Goal: Complete application form

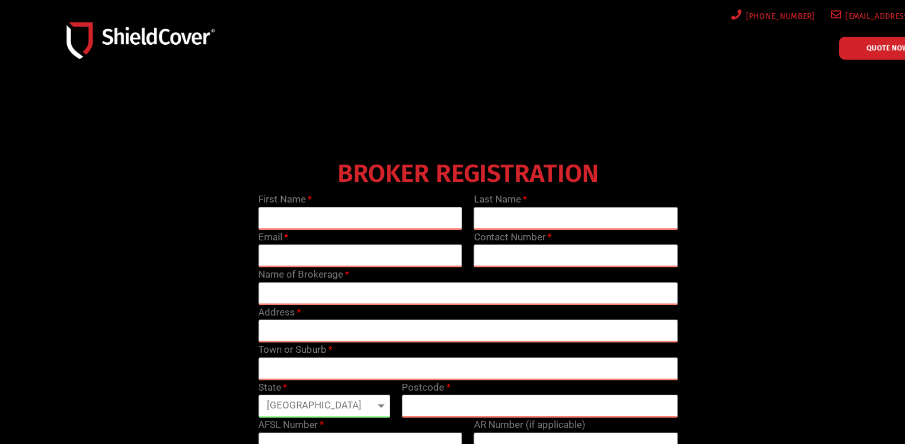
scroll to position [172, 0]
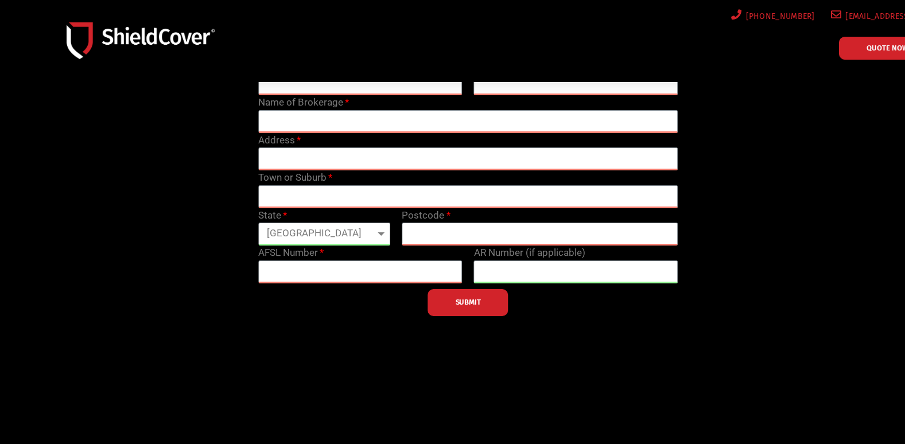
click at [168, 159] on div "BROKER REGISTRATION First Name Last Name Email Contact Number Name of Brokerage…" at bounding box center [468, 149] width 862 height 333
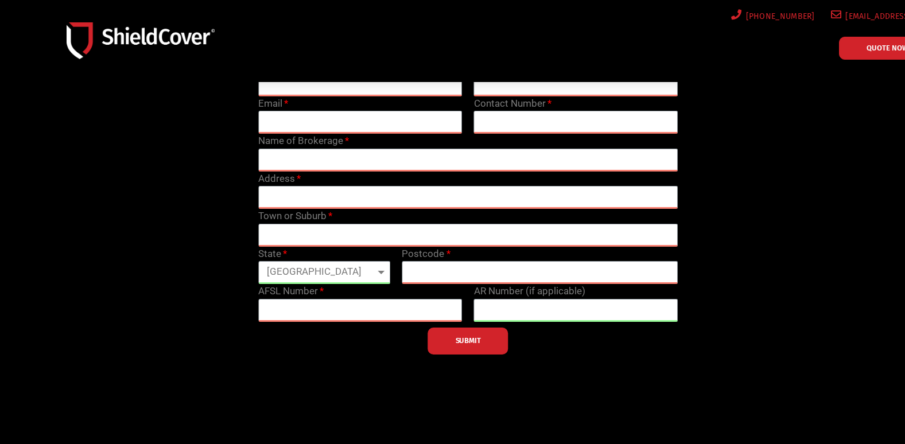
scroll to position [115, 0]
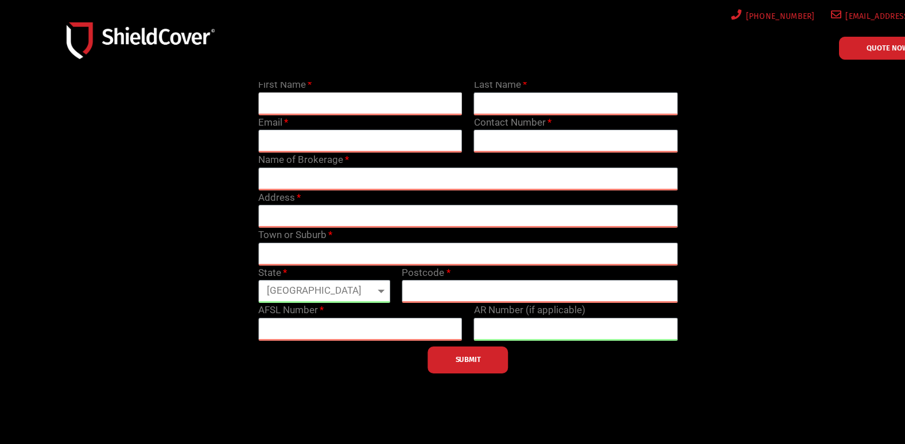
click at [293, 106] on input "text" at bounding box center [360, 103] width 204 height 23
type input "tom"
type input "butson"
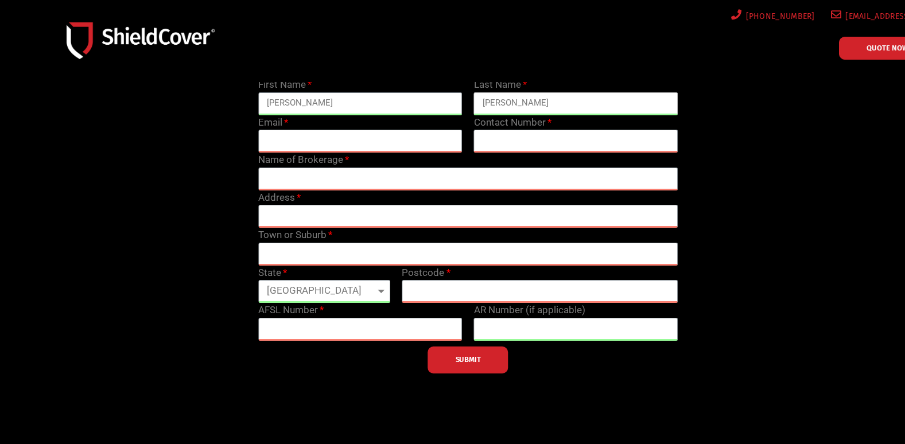
type input "tom.butson@biggroup.com.au"
type input "0733807901"
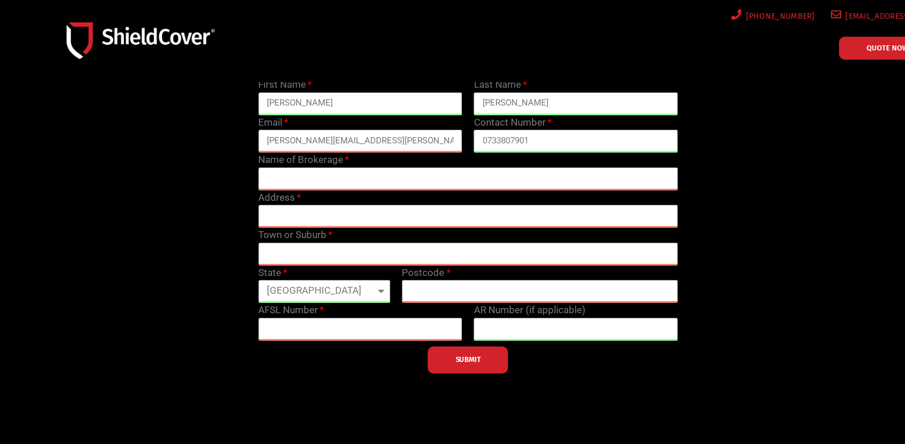
click at [298, 176] on input "text" at bounding box center [468, 179] width 420 height 23
click at [295, 184] on input "text" at bounding box center [468, 179] width 420 height 23
type input "B"
type input "Business Insurance Group"
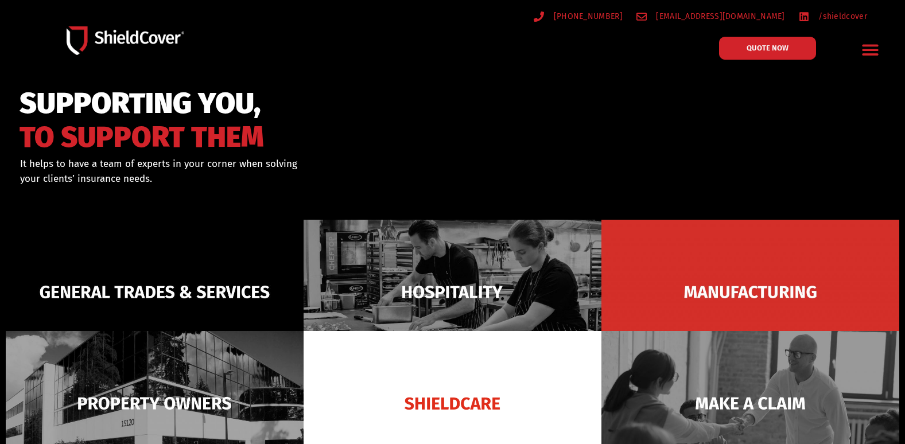
click at [855, 49] on div "General Trades & Services Hospitality Manufacturing Property Owners Shieldcare …" at bounding box center [866, 50] width 28 height 38
click at [867, 52] on icon "Menu Toggle" at bounding box center [870, 50] width 18 height 18
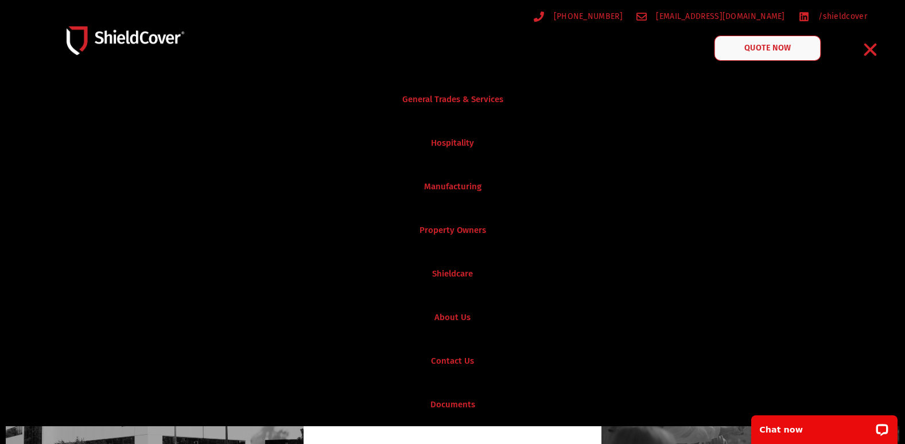
click at [787, 46] on span "QUOTE NOW" at bounding box center [768, 48] width 46 height 8
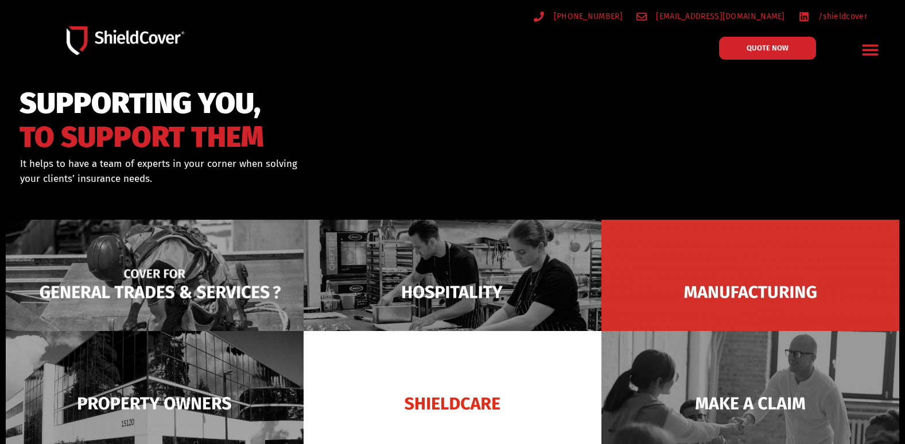
click at [195, 252] on img at bounding box center [155, 292] width 298 height 145
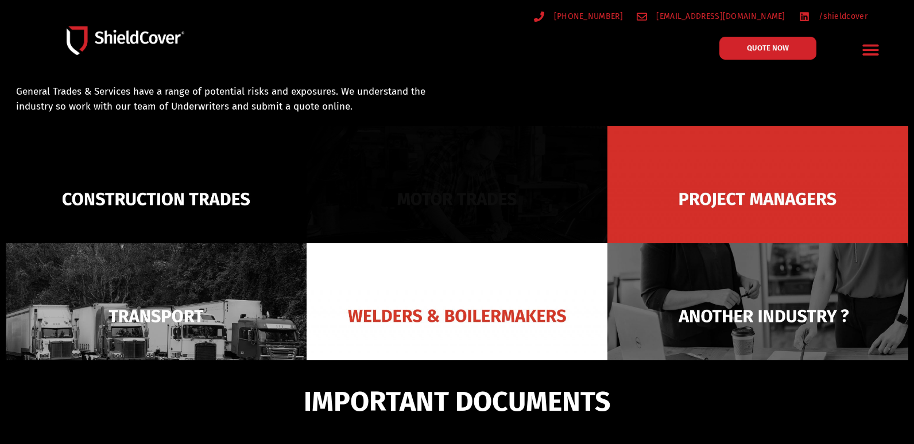
scroll to position [82, 0]
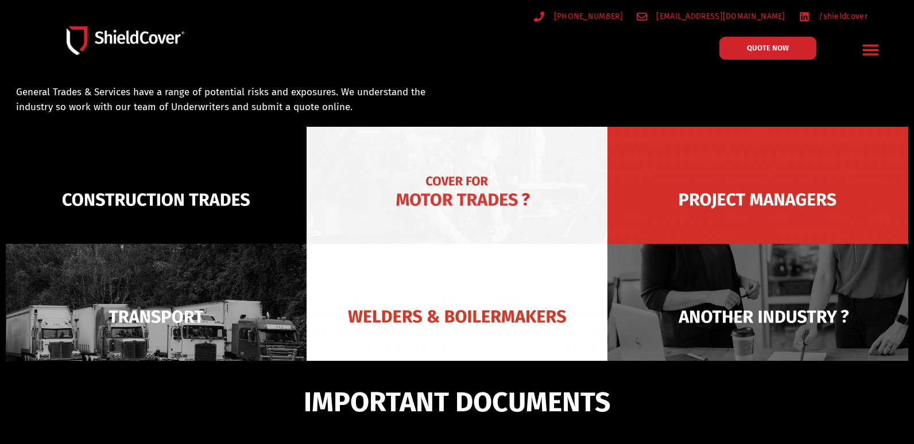
click at [432, 187] on img at bounding box center [456, 200] width 301 height 146
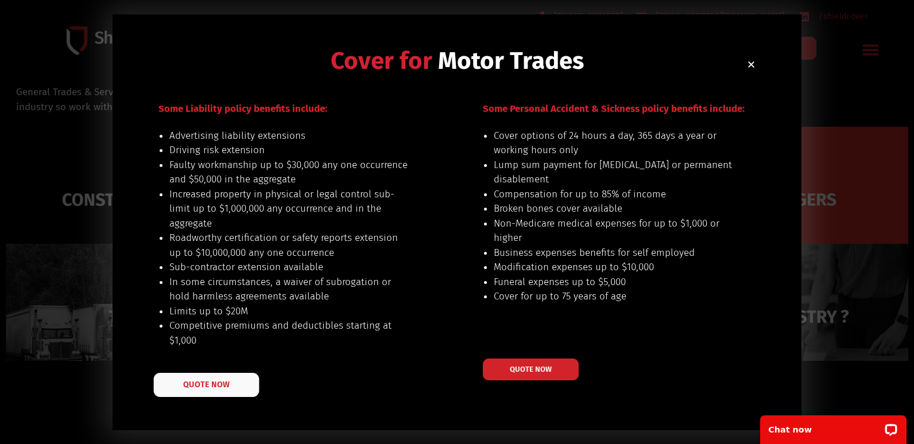
click at [191, 382] on span "QUOTE NOW" at bounding box center [206, 384] width 46 height 8
